Goal: Information Seeking & Learning: Learn about a topic

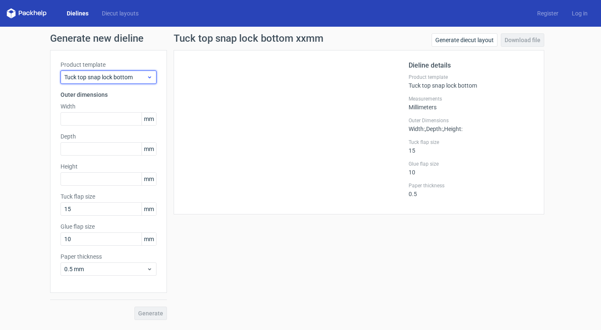
click at [101, 82] on div "Tuck top snap lock bottom" at bounding box center [108, 77] width 96 height 13
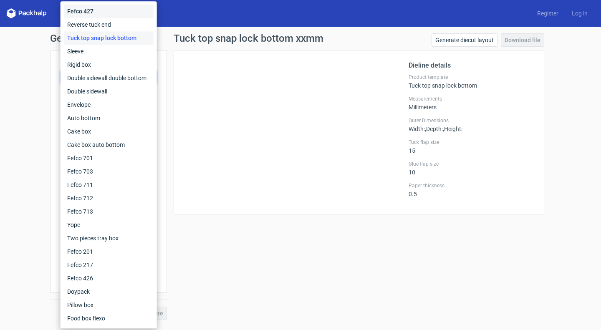
click at [123, 15] on div "Fefco 427" at bounding box center [109, 11] width 90 height 13
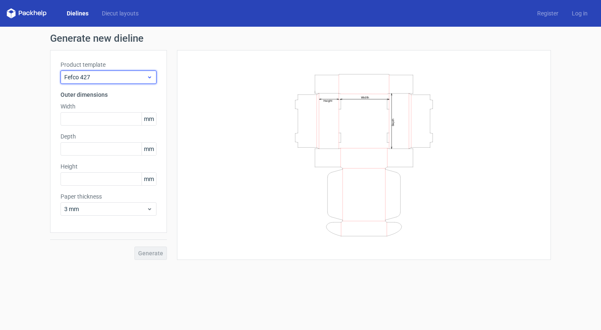
click at [112, 83] on div "Fefco 427" at bounding box center [108, 77] width 96 height 13
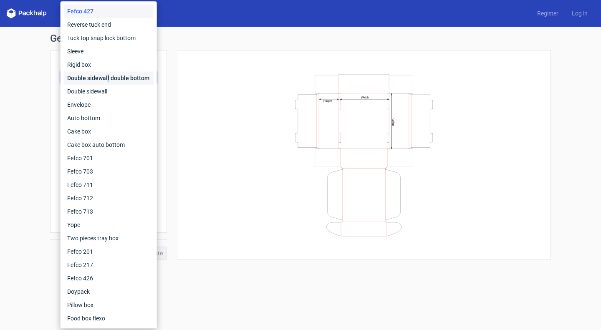
click at [108, 78] on div "Double sidewall double bottom" at bounding box center [109, 77] width 90 height 13
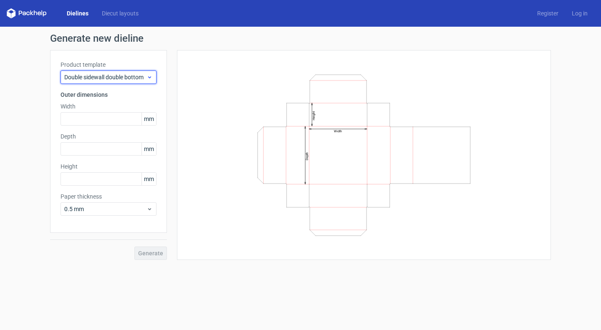
click at [108, 78] on span "Double sidewall double bottom" at bounding box center [105, 77] width 82 height 8
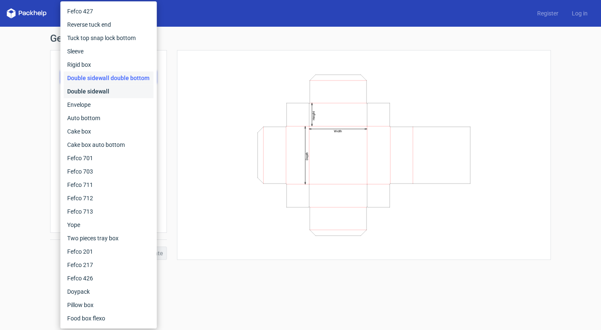
click at [109, 91] on div "Double sidewall" at bounding box center [109, 91] width 90 height 13
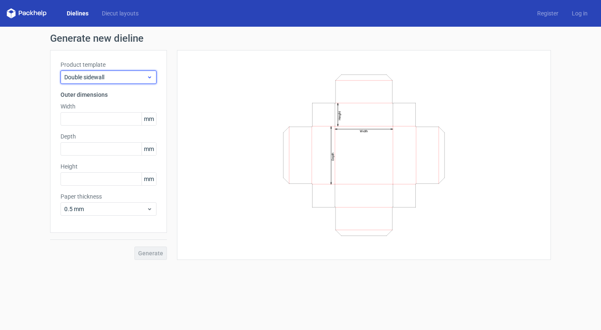
click at [129, 74] on span "Double sidewall" at bounding box center [105, 77] width 82 height 8
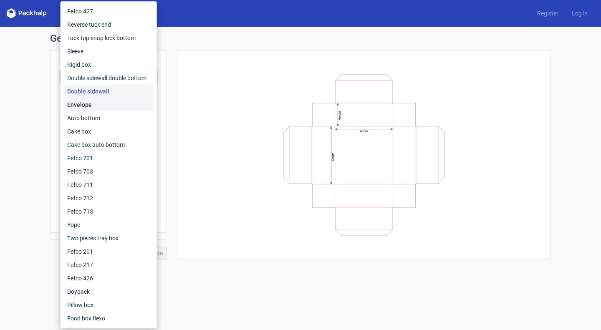
click at [121, 101] on div "Envelope" at bounding box center [109, 104] width 90 height 13
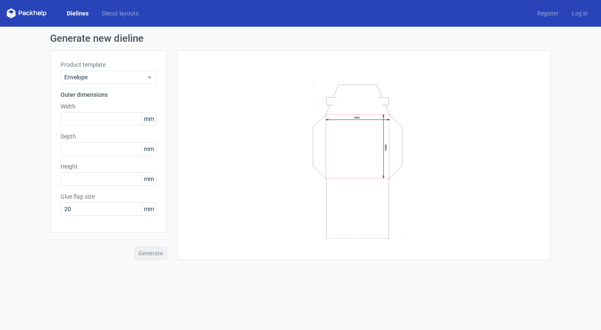
click at [413, 133] on icon "Width Height" at bounding box center [364, 155] width 250 height 167
click at [96, 118] on input "text" at bounding box center [108, 118] width 96 height 13
click at [148, 121] on span "mm" at bounding box center [148, 119] width 15 height 13
click at [149, 120] on span "mm" at bounding box center [148, 119] width 15 height 13
click at [150, 118] on span "mm" at bounding box center [148, 119] width 15 height 13
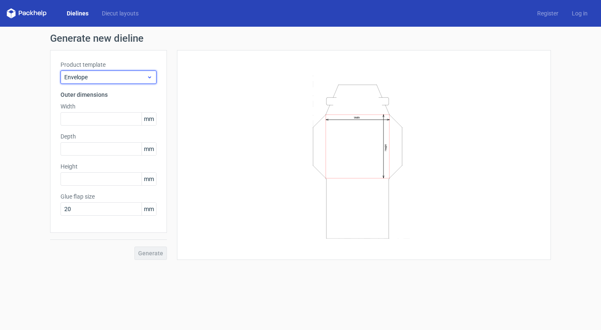
click at [150, 77] on icon at bounding box center [149, 77] width 6 height 7
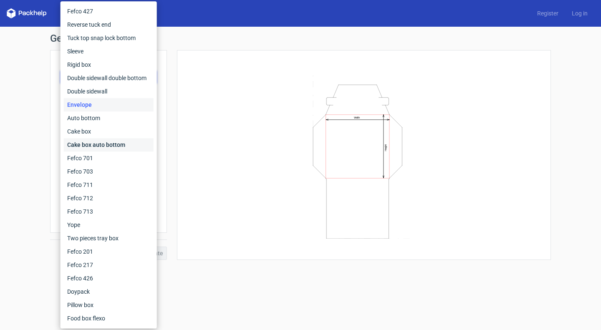
click at [113, 146] on div "Cake box auto bottom" at bounding box center [109, 144] width 90 height 13
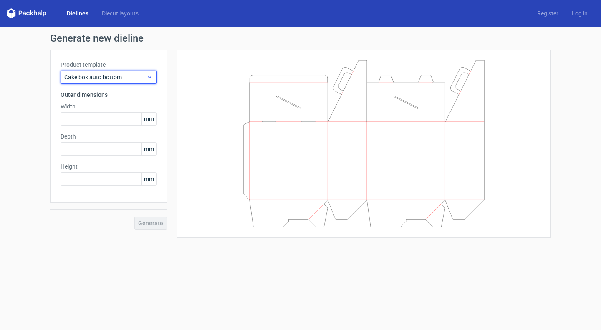
click at [154, 78] on div "Cake box auto bottom" at bounding box center [108, 77] width 96 height 13
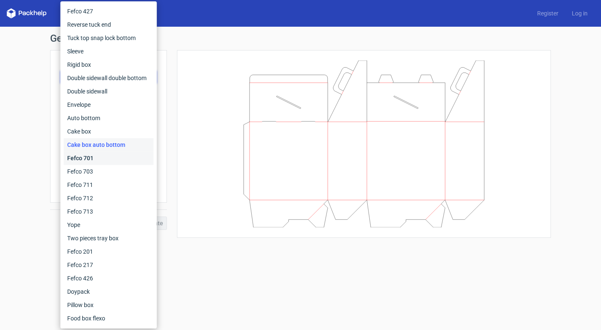
click at [125, 158] on div "Fefco 701" at bounding box center [109, 157] width 90 height 13
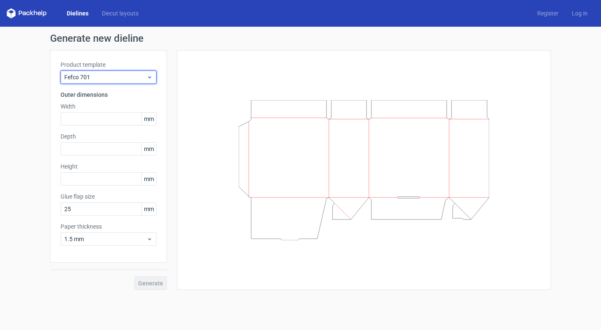
click at [154, 77] on div "Fefco 701" at bounding box center [108, 77] width 96 height 13
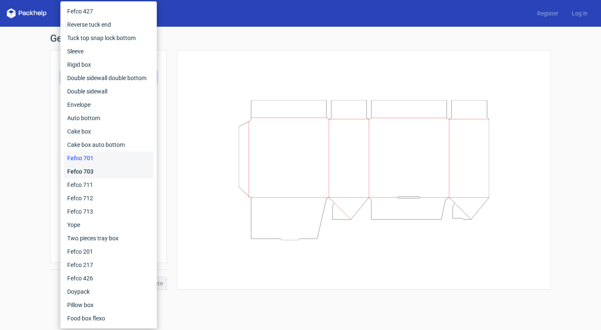
click at [98, 172] on div "Fefco 703" at bounding box center [109, 171] width 90 height 13
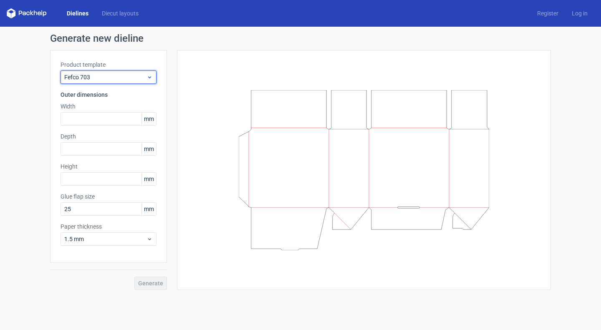
click at [152, 75] on icon at bounding box center [149, 77] width 6 height 7
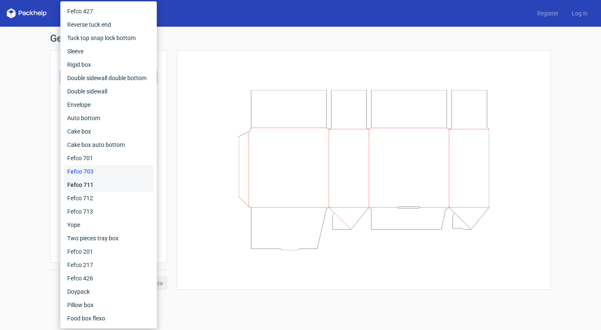
click at [86, 188] on div "Fefco 711" at bounding box center [109, 184] width 90 height 13
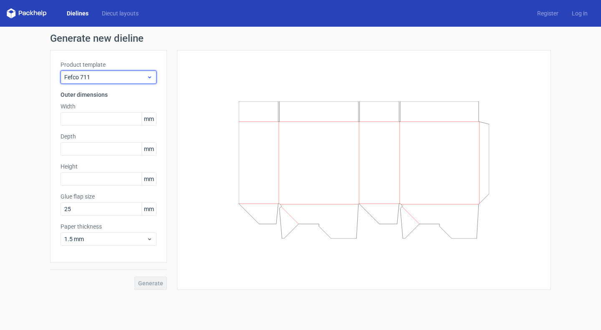
click at [148, 79] on icon at bounding box center [149, 77] width 6 height 7
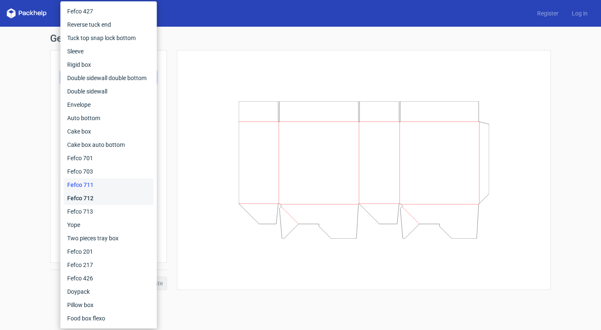
click at [101, 197] on div "Fefco 712" at bounding box center [109, 198] width 90 height 13
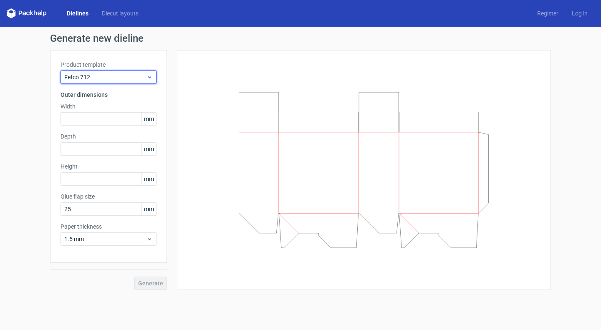
click at [150, 78] on use at bounding box center [149, 77] width 3 height 2
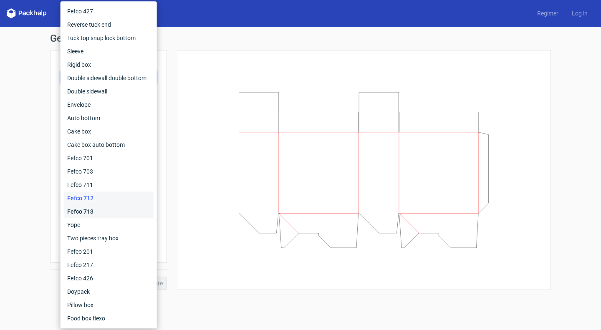
click at [107, 209] on div "Fefco 713" at bounding box center [109, 211] width 90 height 13
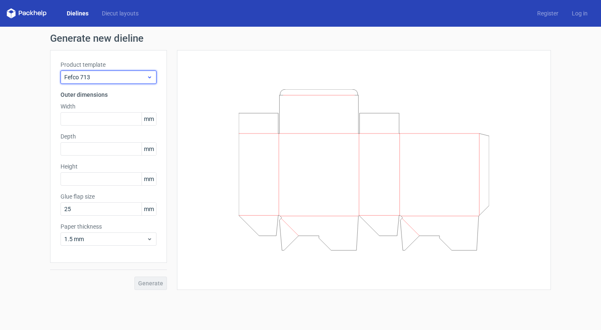
click at [151, 80] on icon at bounding box center [149, 77] width 6 height 7
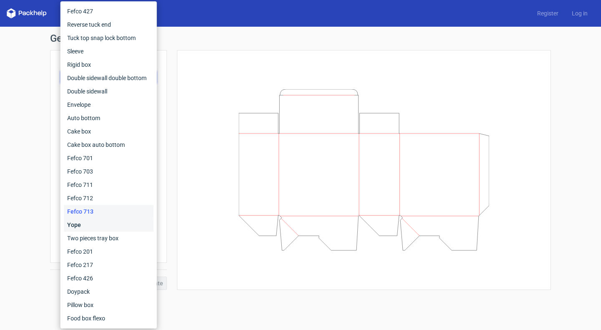
click at [117, 220] on div "Yope" at bounding box center [109, 224] width 90 height 13
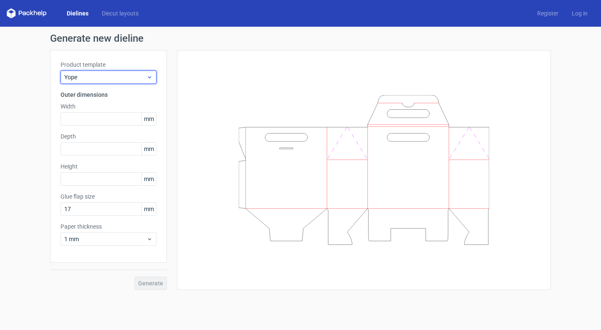
click at [146, 77] on span "Yope" at bounding box center [105, 77] width 82 height 8
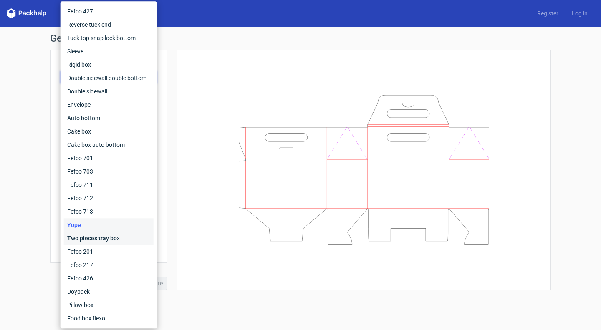
click at [129, 239] on div "Two pieces tray box" at bounding box center [109, 238] width 90 height 13
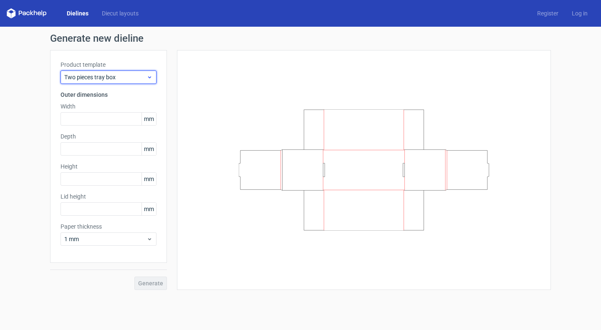
click at [146, 77] on icon at bounding box center [149, 77] width 6 height 7
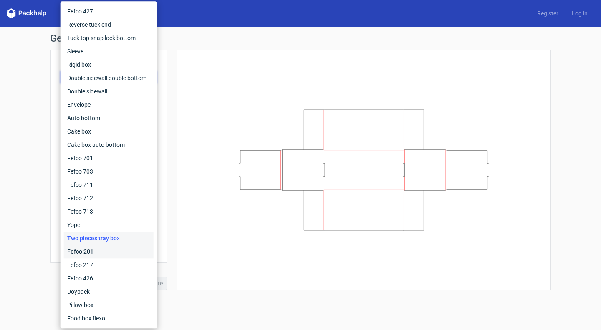
click at [128, 252] on div "Fefco 201" at bounding box center [109, 251] width 90 height 13
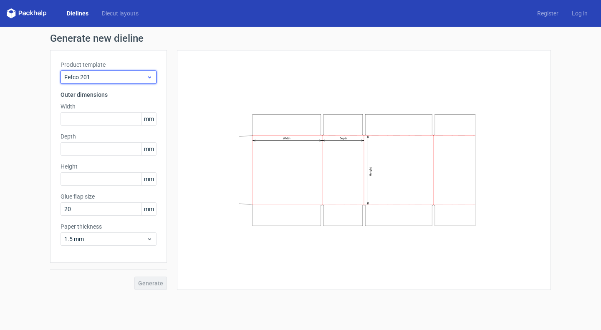
click at [149, 80] on icon at bounding box center [149, 77] width 6 height 7
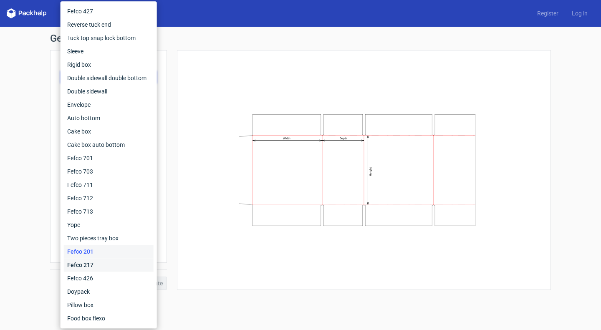
click at [123, 261] on div "Fefco 217" at bounding box center [109, 264] width 90 height 13
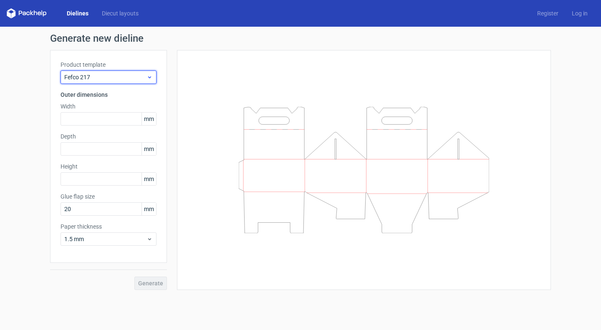
click at [143, 79] on span "Fefco 217" at bounding box center [105, 77] width 82 height 8
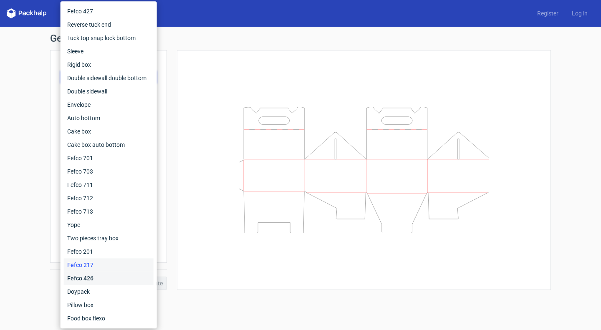
click at [125, 280] on div "Fefco 426" at bounding box center [109, 278] width 90 height 13
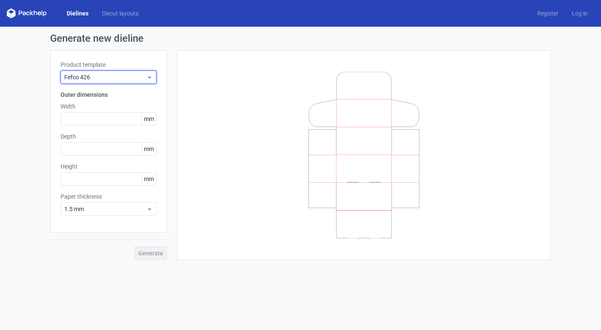
click at [139, 78] on span "Fefco 426" at bounding box center [105, 77] width 82 height 8
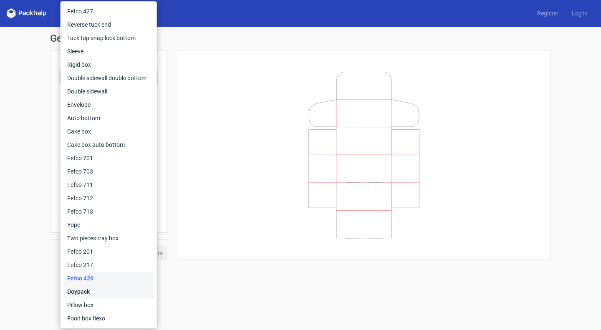
click at [116, 292] on div "Doypack" at bounding box center [109, 291] width 90 height 13
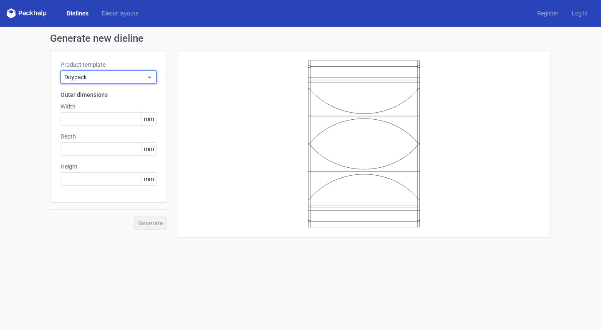
click at [134, 79] on span "Doypack" at bounding box center [105, 77] width 82 height 8
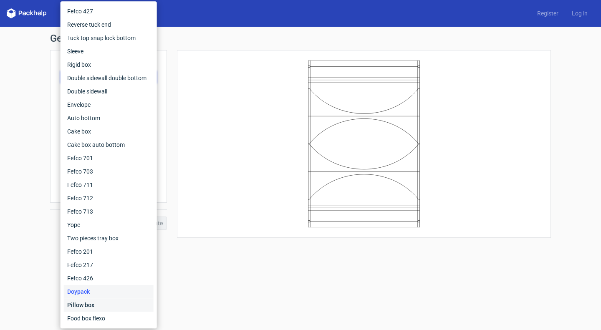
click at [126, 304] on div "Pillow box" at bounding box center [109, 304] width 90 height 13
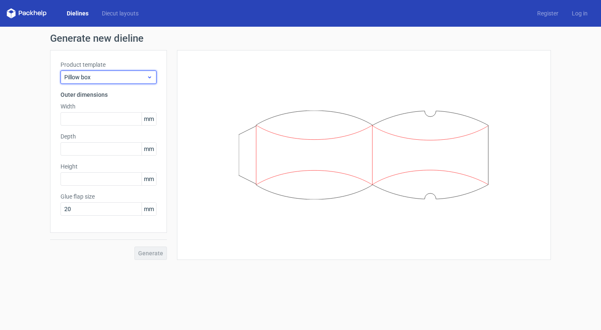
click at [153, 77] on icon at bounding box center [149, 77] width 6 height 7
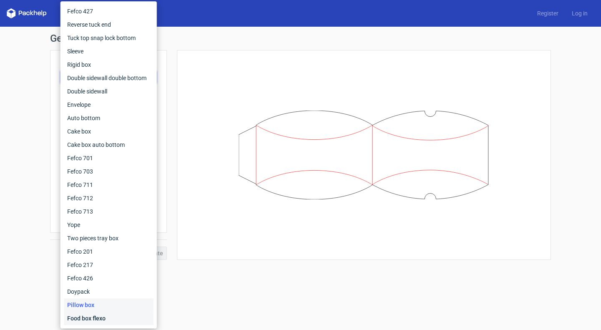
click at [89, 322] on div "Food box flexo" at bounding box center [109, 318] width 90 height 13
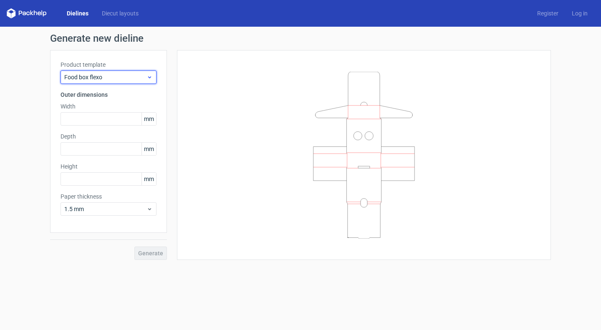
click at [132, 81] on span "Food box flexo" at bounding box center [105, 77] width 82 height 8
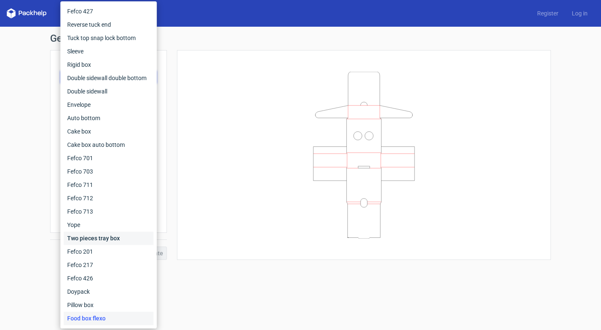
click at [102, 238] on div "Two pieces tray box" at bounding box center [109, 238] width 90 height 13
